Goal: Navigation & Orientation: Find specific page/section

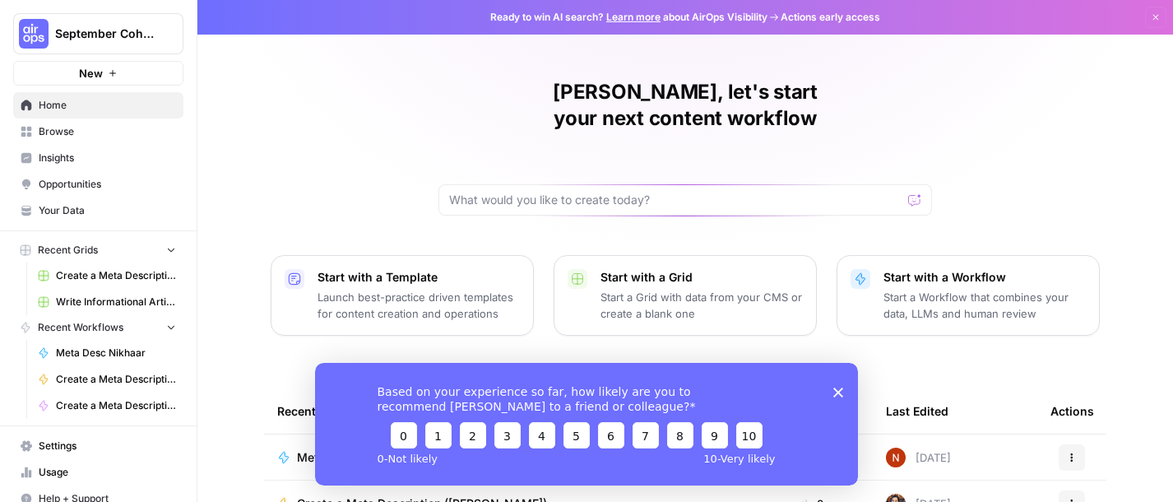
click at [840, 391] on icon "Close survey" at bounding box center [838, 391] width 10 height 10
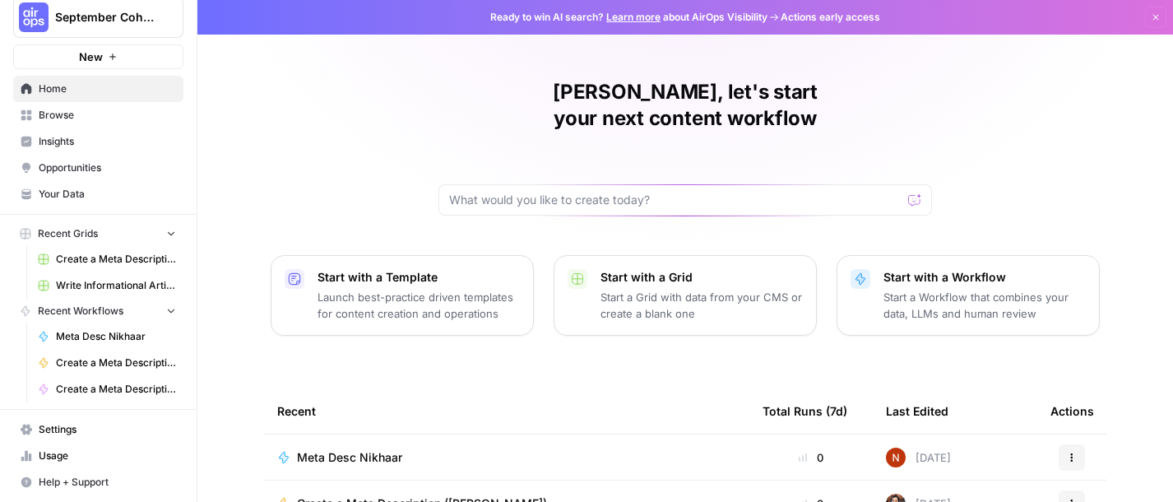
click at [134, 15] on span "September Cohort" at bounding box center [104, 17] width 99 height 16
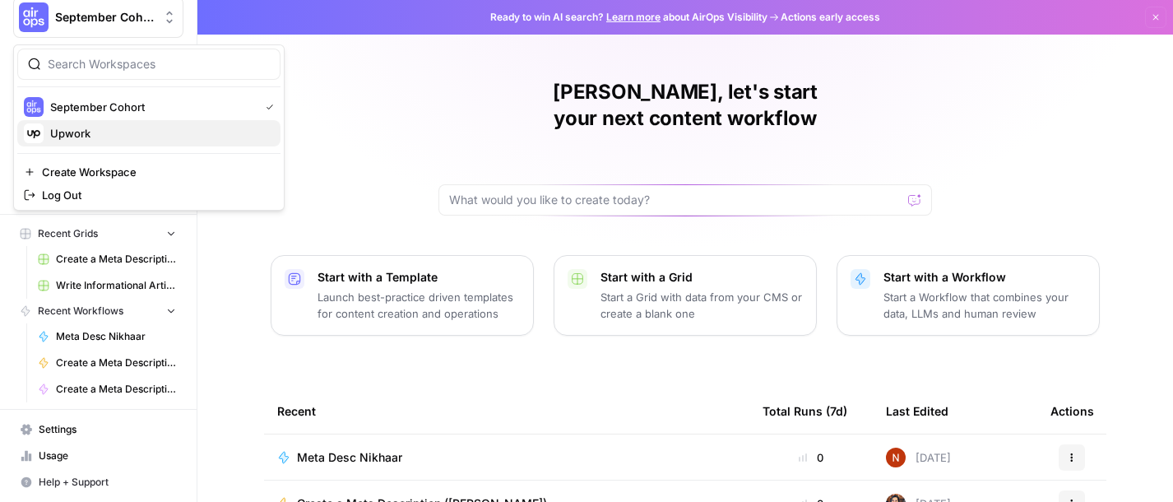
click at [150, 129] on span "Upwork" at bounding box center [158, 133] width 217 height 16
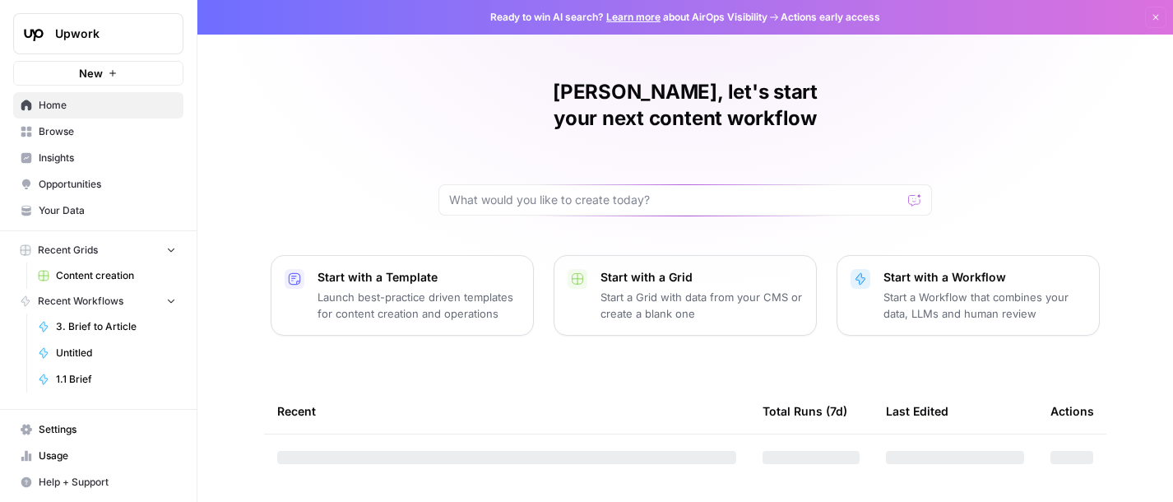
click at [141, 39] on span "Upwork" at bounding box center [104, 33] width 99 height 16
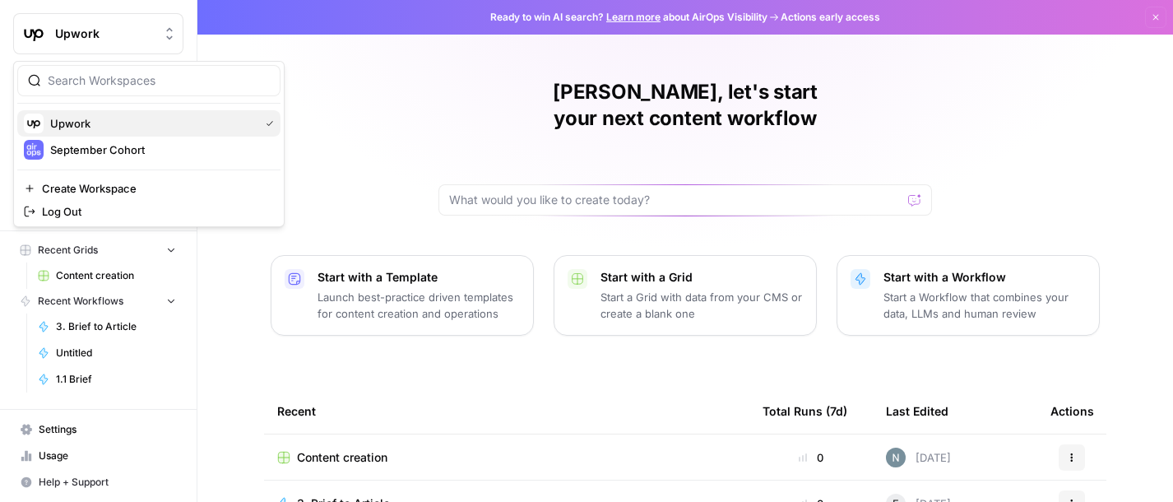
click at [135, 123] on span "Upwork" at bounding box center [151, 123] width 202 height 16
click at [157, 40] on div "Upwork" at bounding box center [116, 33] width 123 height 16
click at [138, 154] on span "September Cohort" at bounding box center [158, 149] width 217 height 16
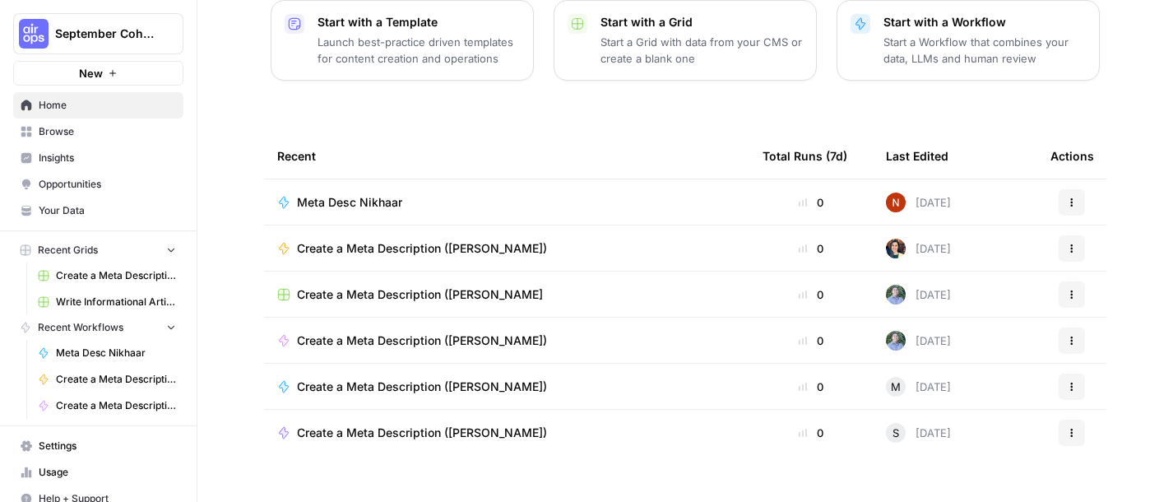
click at [63, 164] on span "Insights" at bounding box center [107, 157] width 137 height 15
